Goal: Task Accomplishment & Management: Use online tool/utility

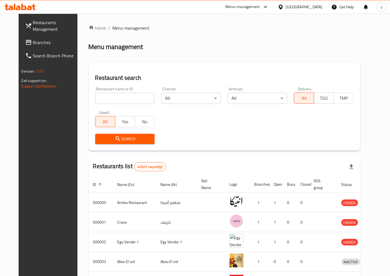
click at [34, 42] on span "Branches" at bounding box center [56, 42] width 46 height 7
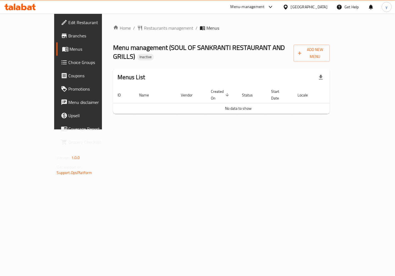
click at [69, 37] on span "Branches" at bounding box center [92, 35] width 47 height 7
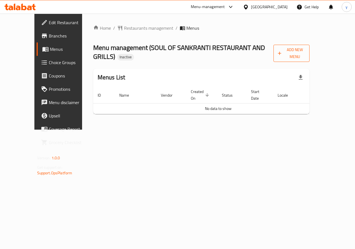
click at [305, 51] on span "Add New Menu" at bounding box center [291, 53] width 27 height 14
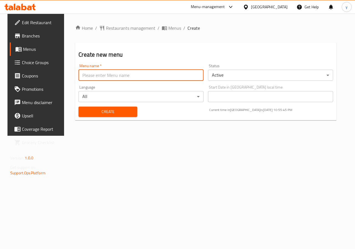
click at [166, 77] on input "text" at bounding box center [141, 75] width 125 height 11
type input "Youssef.7592 9/8/2025"
click at [120, 108] on span "Create" at bounding box center [108, 111] width 50 height 7
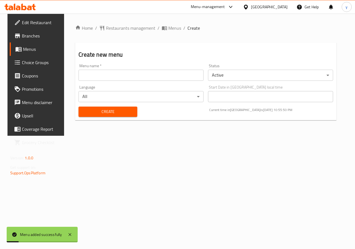
click at [24, 49] on span "Menus" at bounding box center [42, 49] width 39 height 7
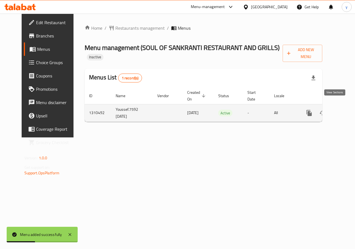
click at [347, 110] on icon "enhanced table" at bounding box center [349, 112] width 5 height 5
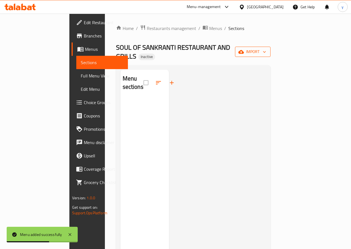
click at [266, 50] on span "import" at bounding box center [252, 51] width 27 height 7
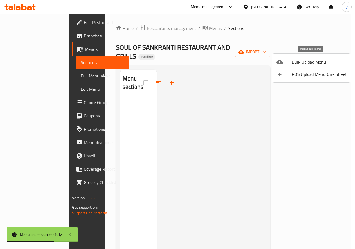
click at [309, 65] on span "Bulk Upload Menu" at bounding box center [319, 62] width 55 height 7
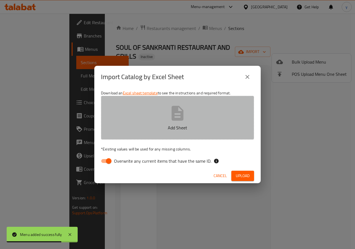
click at [181, 125] on p "Add Sheet" at bounding box center [178, 127] width 136 height 7
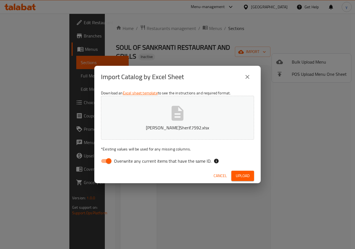
click at [110, 159] on input "Overwrite any current items that have the same ID." at bounding box center [109, 161] width 32 height 11
checkbox input "false"
click at [244, 176] on span "Upload" at bounding box center [243, 175] width 14 height 7
click at [239, 173] on span "Upload" at bounding box center [243, 175] width 14 height 7
click at [246, 74] on icon "close" at bounding box center [247, 77] width 7 height 7
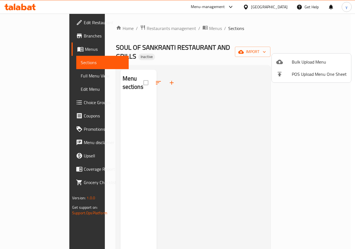
click at [306, 98] on div at bounding box center [177, 124] width 355 height 249
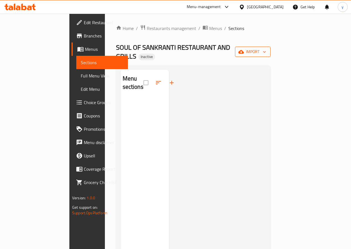
click at [266, 48] on span "import" at bounding box center [252, 51] width 27 height 7
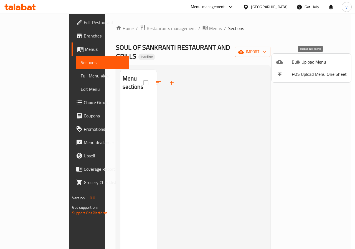
click at [303, 64] on span "Bulk Upload Menu" at bounding box center [319, 62] width 55 height 7
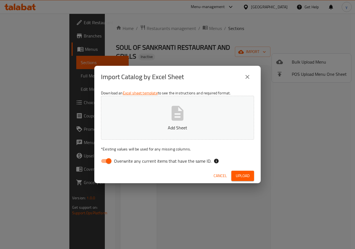
click at [107, 161] on input "Overwrite any current items that have the same ID." at bounding box center [109, 161] width 32 height 11
checkbox input "false"
click at [171, 111] on icon "button" at bounding box center [178, 113] width 18 height 18
click at [243, 177] on span "Upload" at bounding box center [243, 175] width 14 height 7
click at [245, 76] on icon "close" at bounding box center [247, 77] width 7 height 7
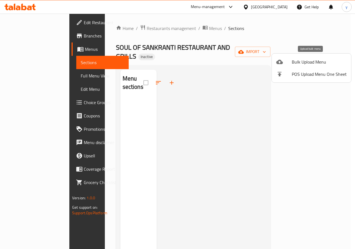
click at [310, 59] on span "Bulk Upload Menu" at bounding box center [319, 62] width 55 height 7
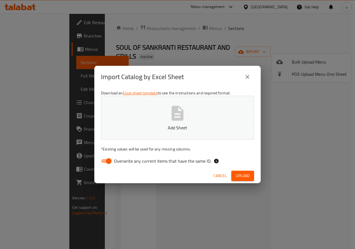
click at [103, 163] on input "Overwrite any current items that have the same ID." at bounding box center [109, 161] width 32 height 11
checkbox input "false"
click at [166, 113] on button "Add Sheet" at bounding box center [177, 118] width 153 height 44
click at [247, 177] on span "Upload" at bounding box center [243, 175] width 14 height 7
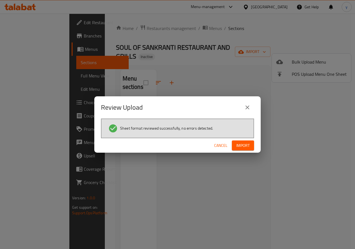
click at [246, 147] on span "Import" at bounding box center [242, 145] width 13 height 7
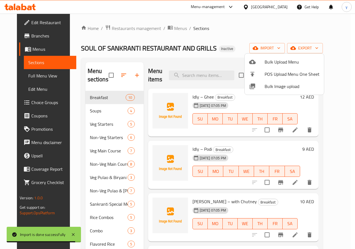
click at [17, 75] on div at bounding box center [177, 124] width 355 height 249
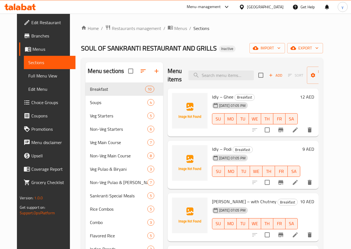
click at [28, 75] on span "Full Menu View" at bounding box center [49, 75] width 43 height 7
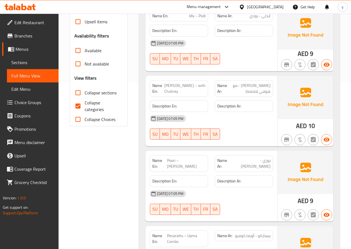
scroll to position [166, 0]
click at [77, 105] on input "Collapse categories" at bounding box center [77, 105] width 13 height 13
checkbox input "false"
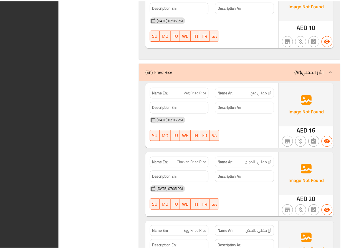
scroll to position [6802, 0]
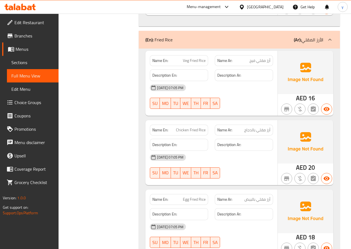
click at [27, 48] on span "Menus" at bounding box center [35, 49] width 39 height 7
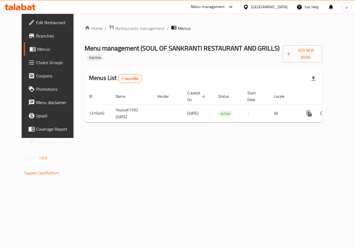
click at [39, 34] on span "Branches" at bounding box center [56, 35] width 41 height 7
